Goal: Find contact information: Obtain details needed to contact an individual or organization

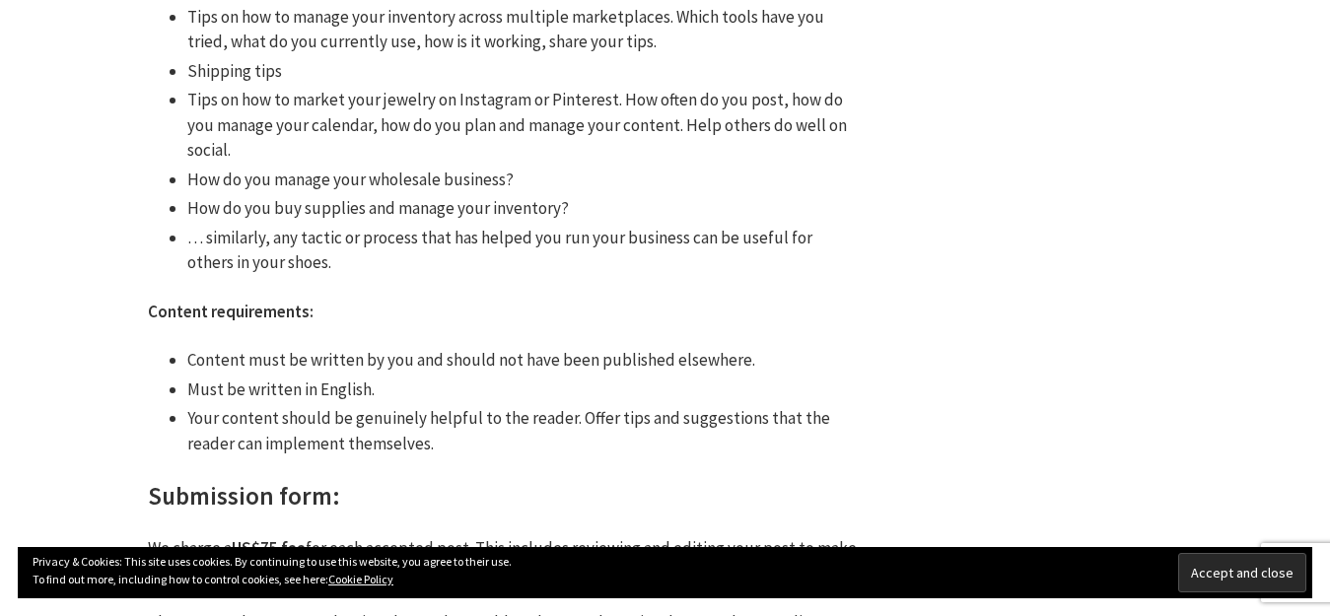
scroll to position [1618, 0]
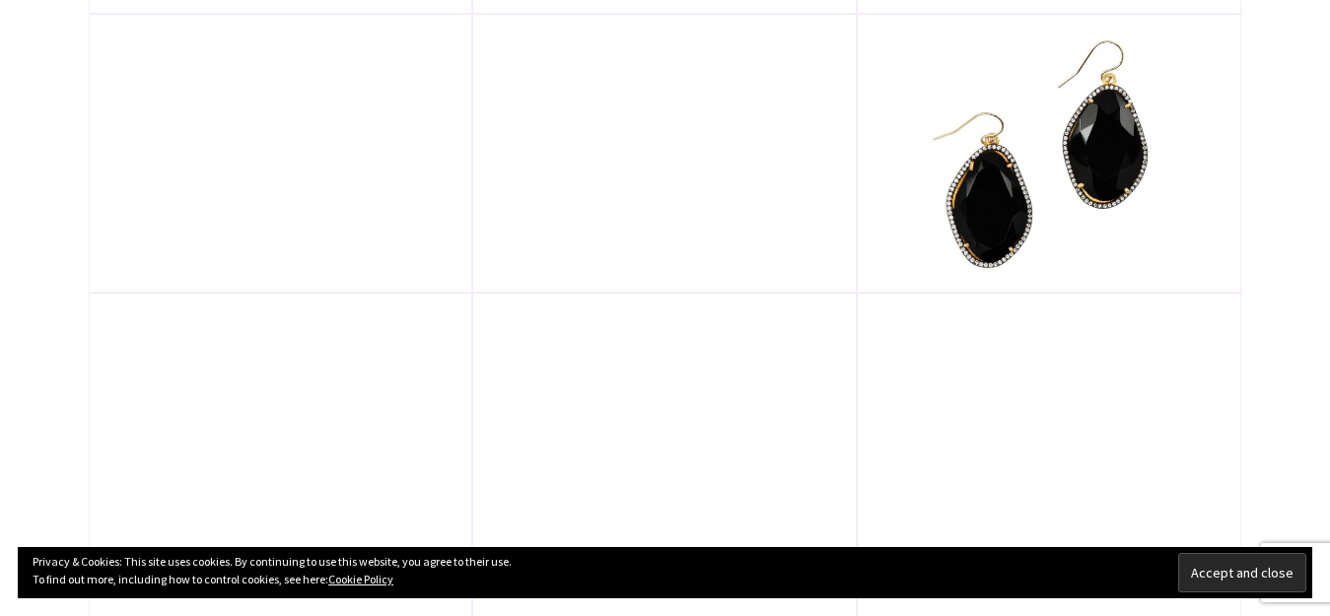
scroll to position [3774, 0]
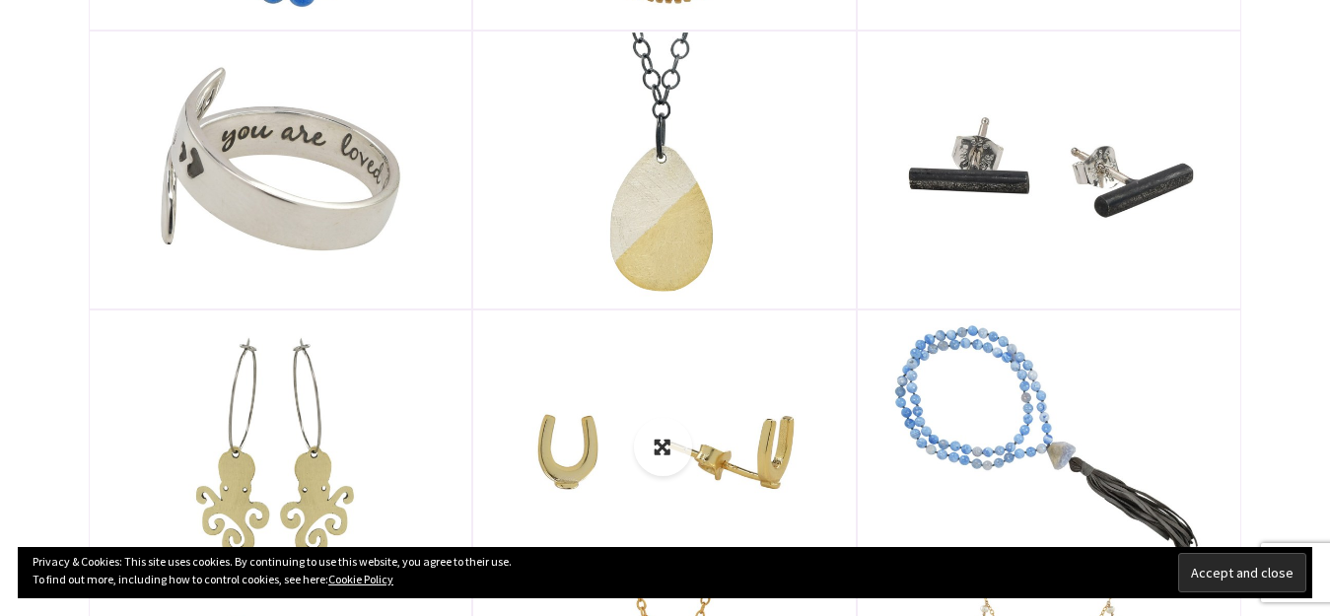
click at [657, 401] on link at bounding box center [664, 449] width 381 height 275
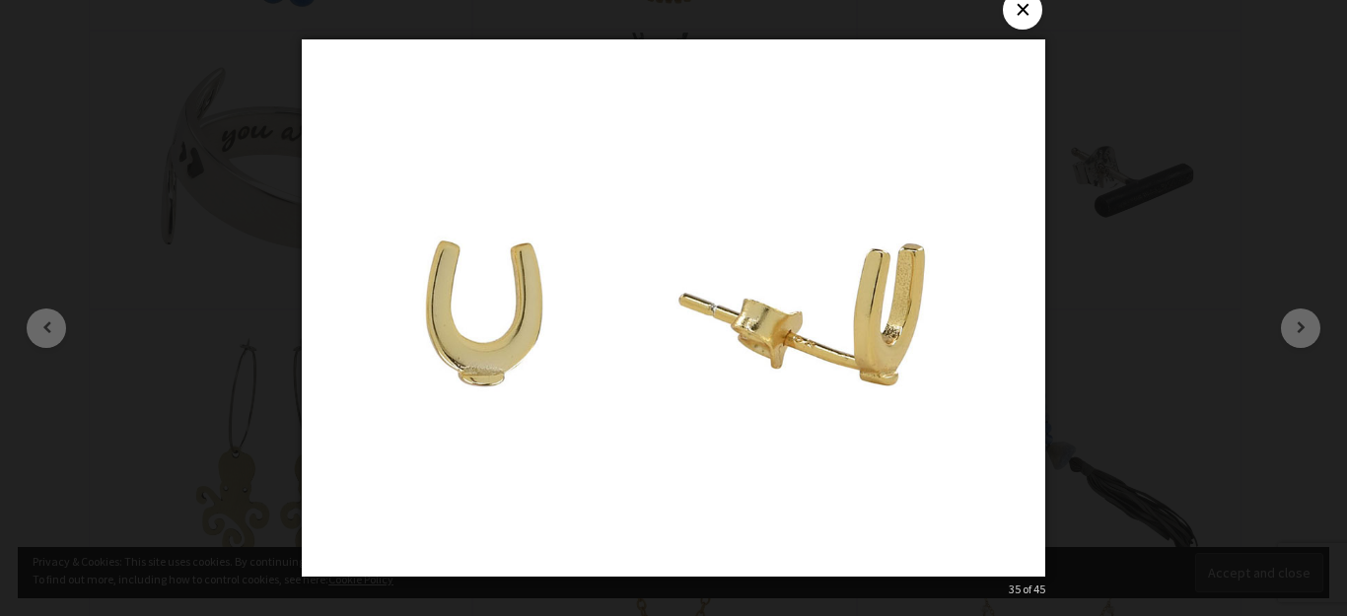
click at [1032, 14] on button "×" at bounding box center [1022, 9] width 39 height 39
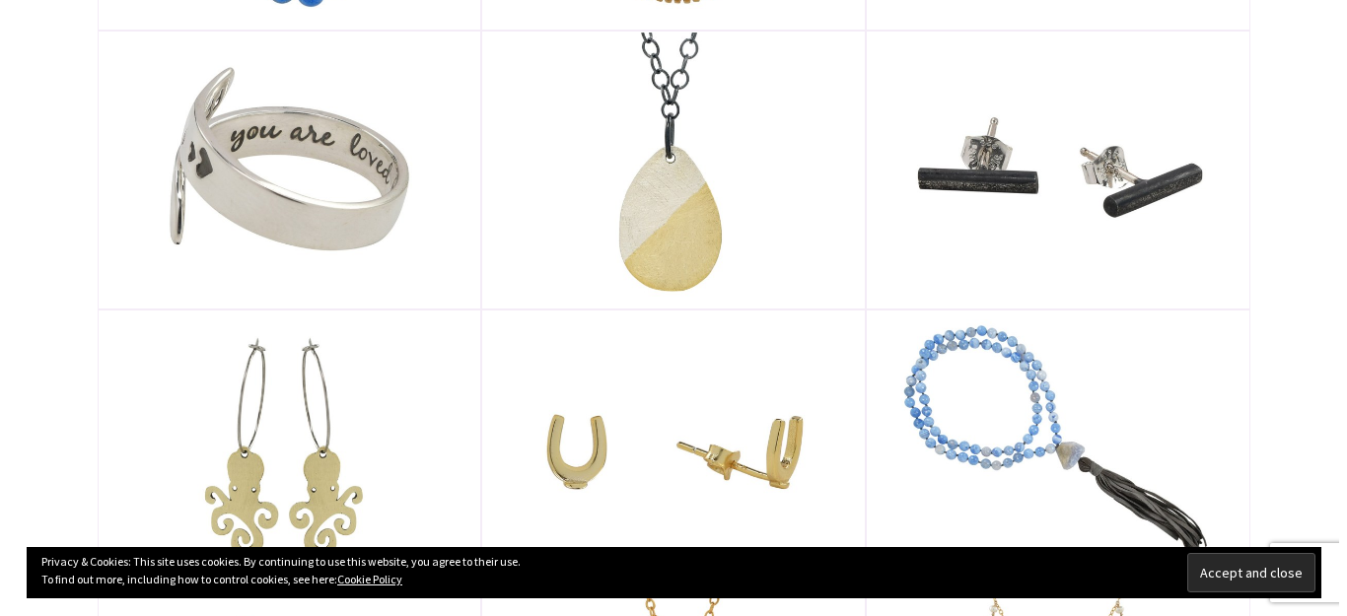
scroll to position [3234, 0]
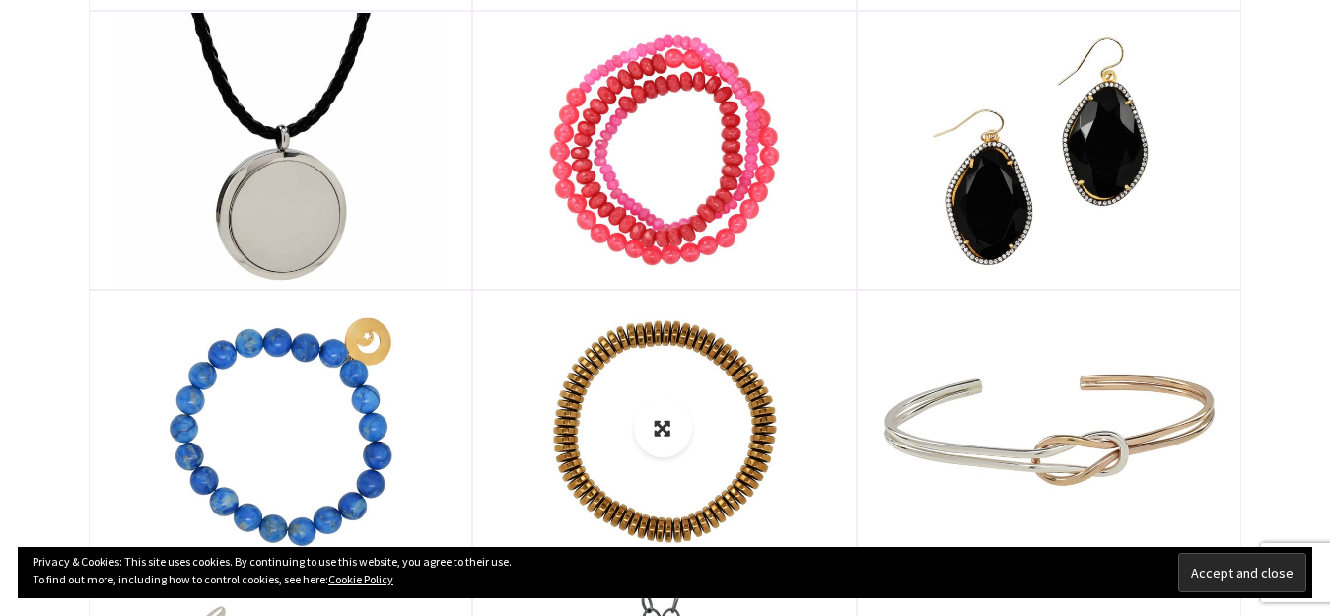
drag, startPoint x: 693, startPoint y: 376, endPoint x: 695, endPoint y: 296, distance: 79.9
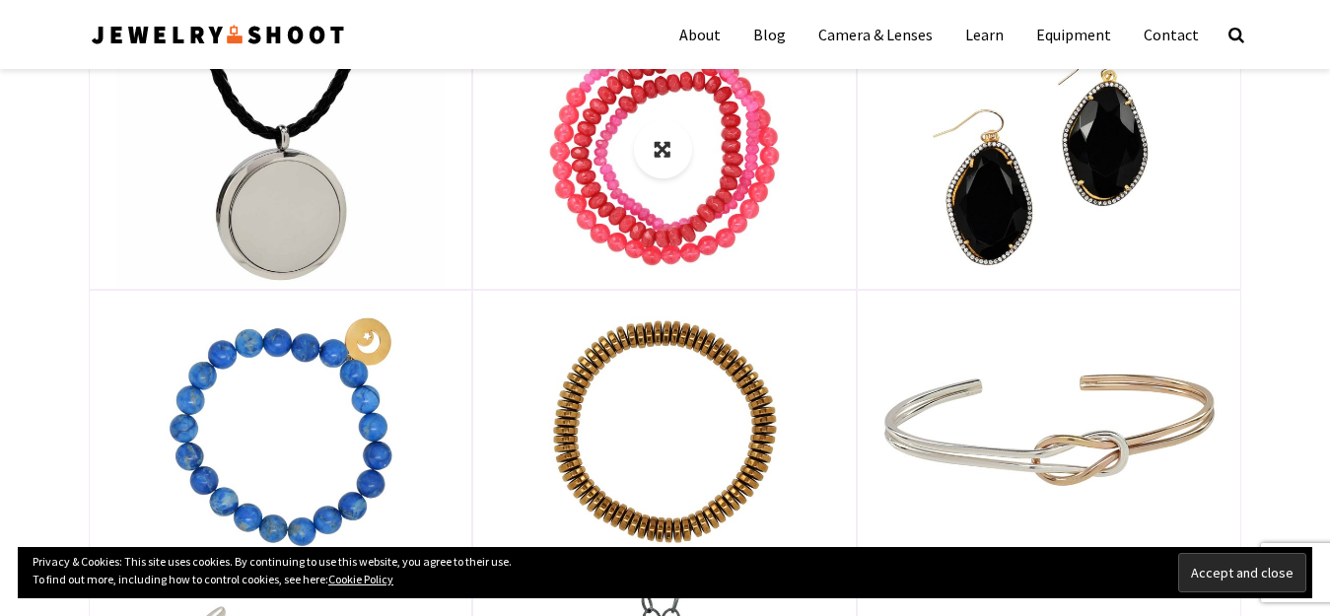
drag, startPoint x: 695, startPoint y: 296, endPoint x: 559, endPoint y: 77, distance: 257.7
click at [559, 77] on img at bounding box center [664, 150] width 381 height 275
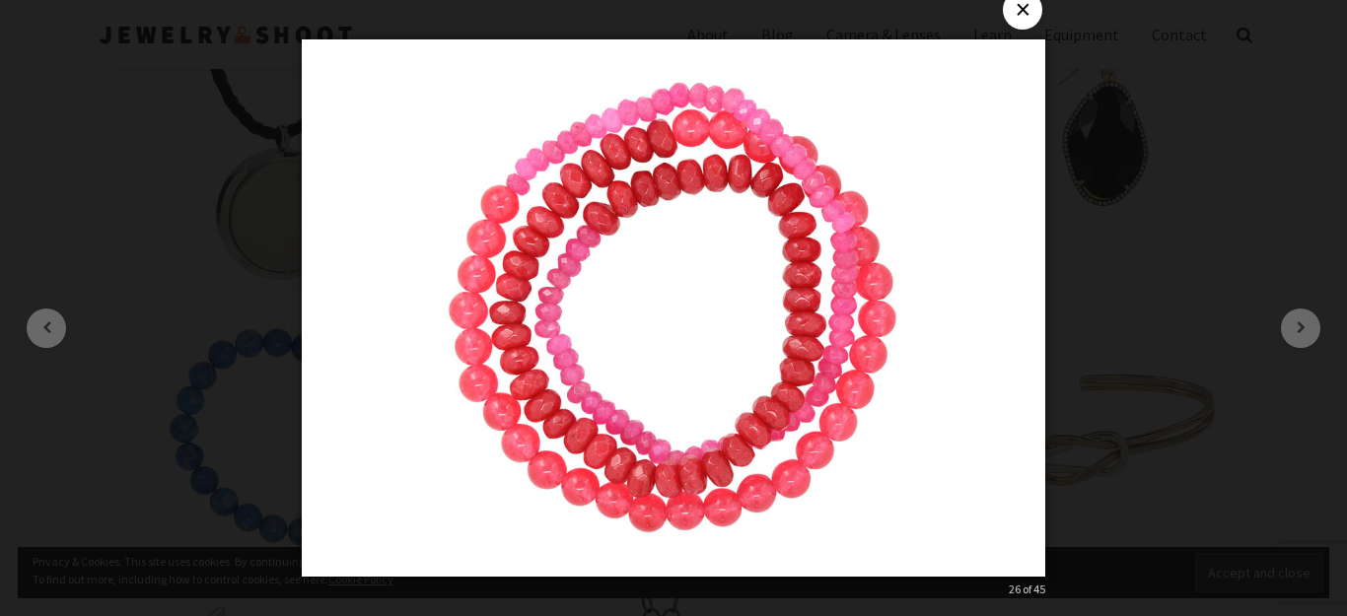
click at [1019, 16] on button "×" at bounding box center [1022, 9] width 39 height 39
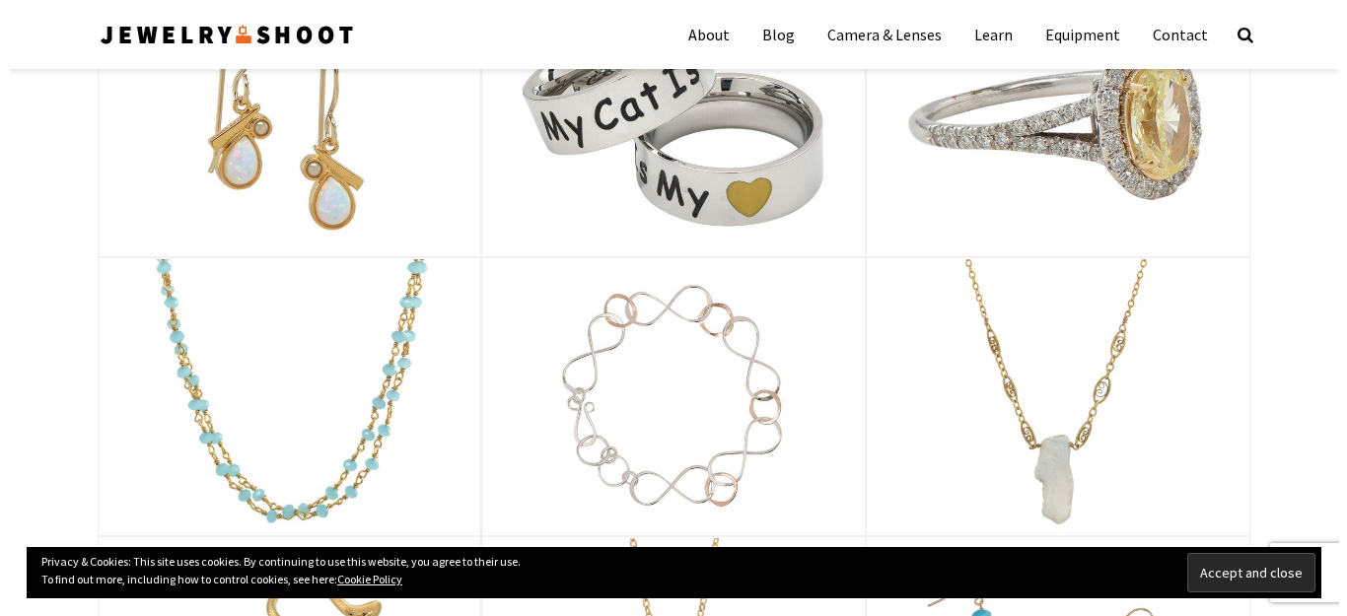
scroll to position [0, 0]
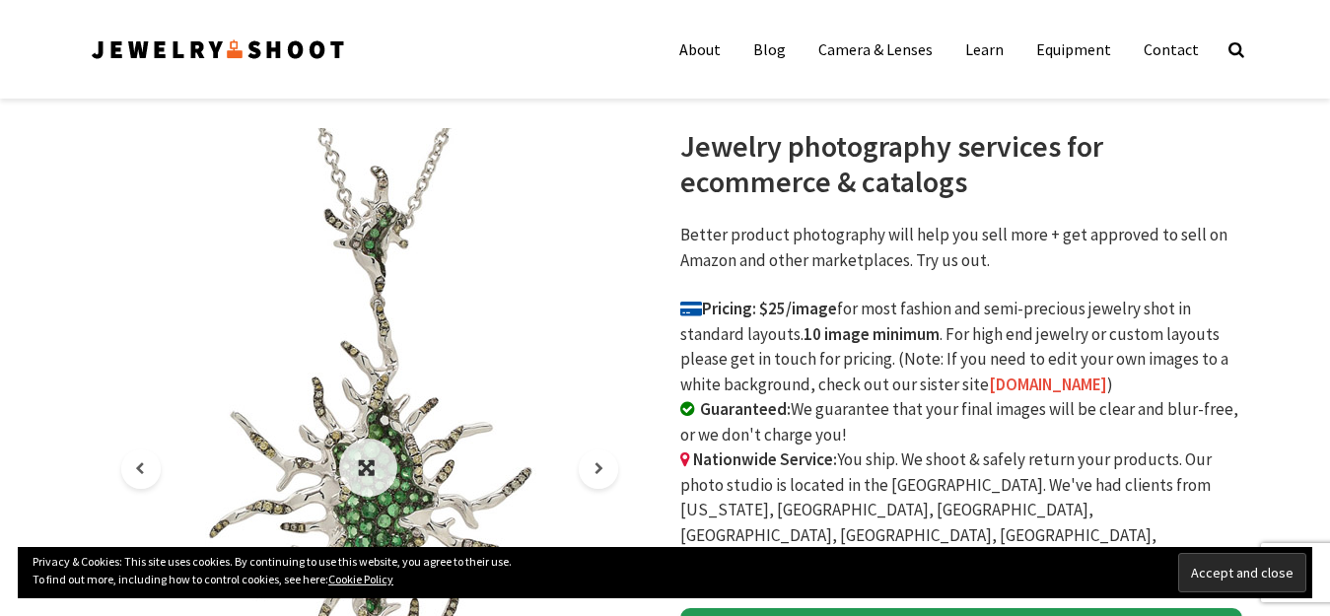
click at [225, 207] on img at bounding box center [369, 468] width 549 height 681
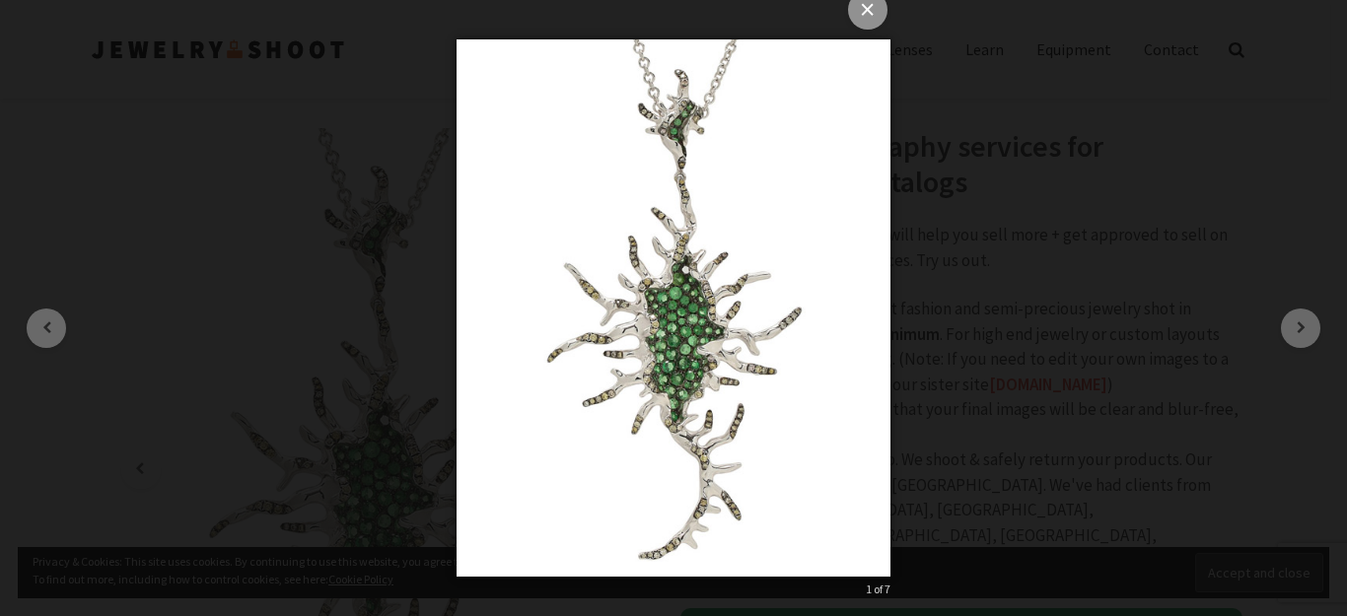
click at [872, 3] on button "×" at bounding box center [867, 9] width 39 height 39
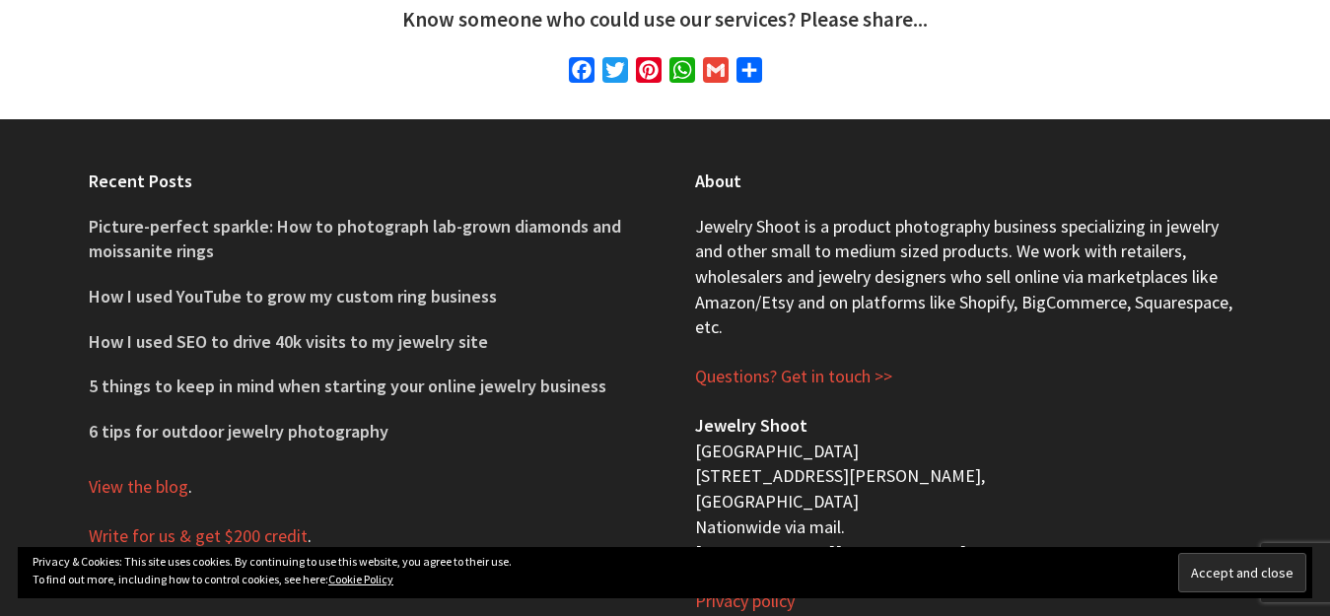
scroll to position [7296, 0]
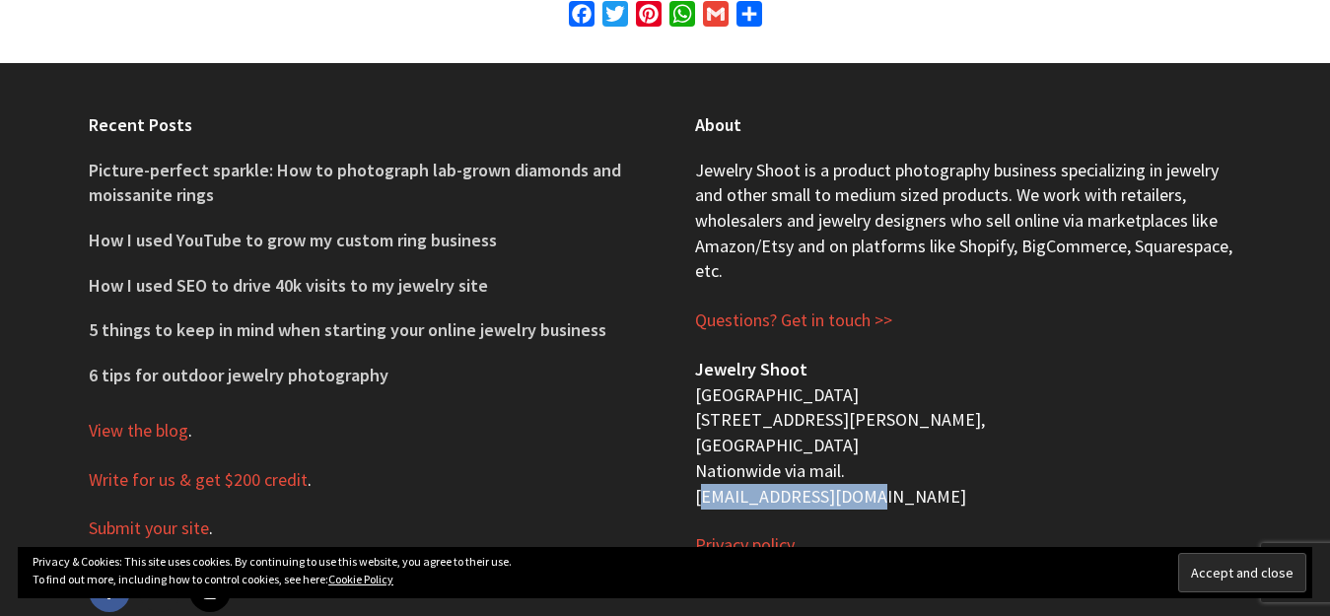
drag, startPoint x: 866, startPoint y: 425, endPoint x: 694, endPoint y: 420, distance: 171.6
click at [695, 420] on p "Jewelry Shoot San Francisco Bay Area 1233 Dwight Way, Berkeley, CA 94702 Nation…" at bounding box center [968, 433] width 547 height 152
copy p "[EMAIL_ADDRESS][DOMAIN_NAME]"
